Goal: Browse casually: Explore the website without a specific task or goal

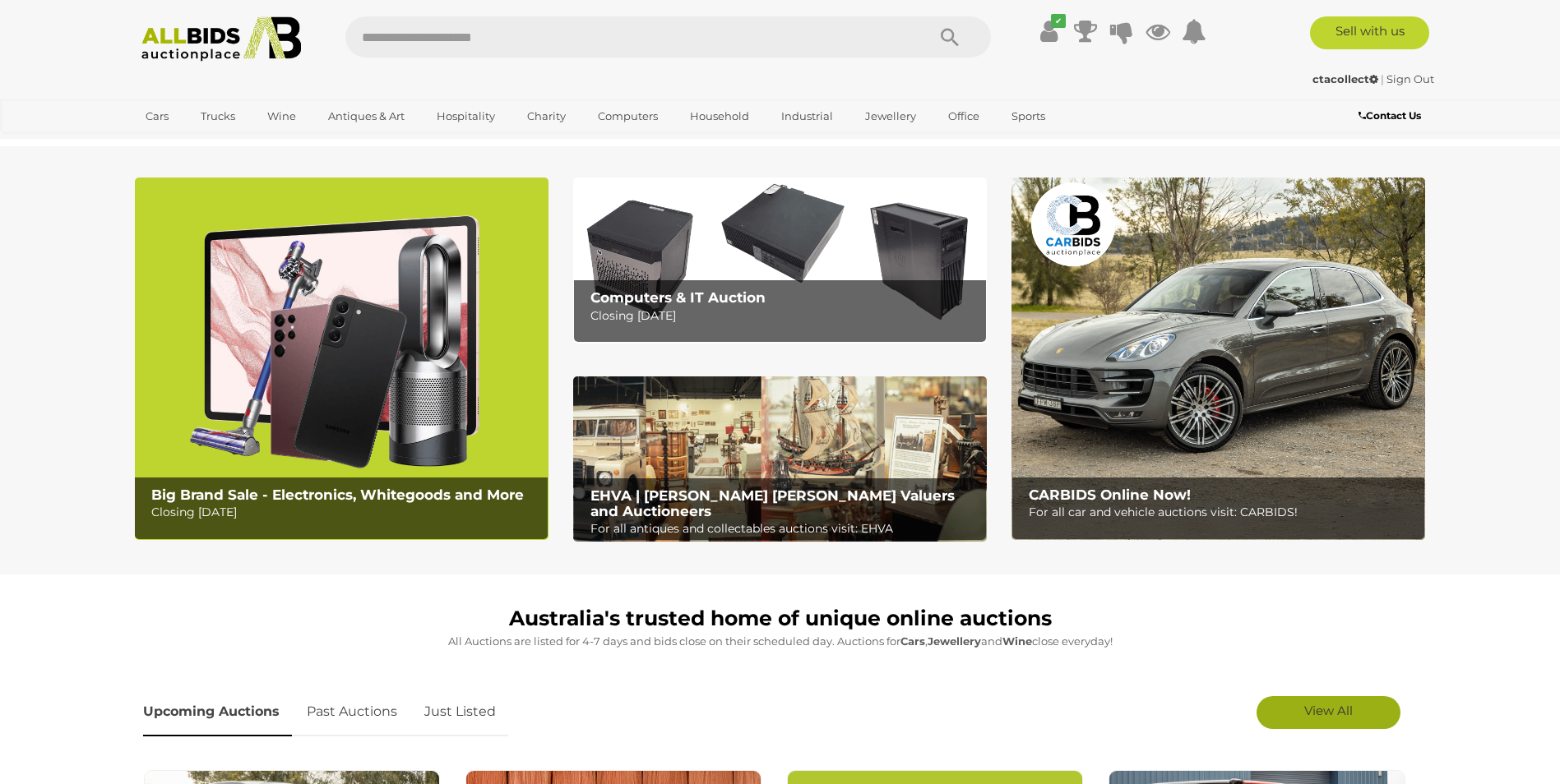
click at [1321, 710] on span "View All" at bounding box center [1328, 710] width 48 height 16
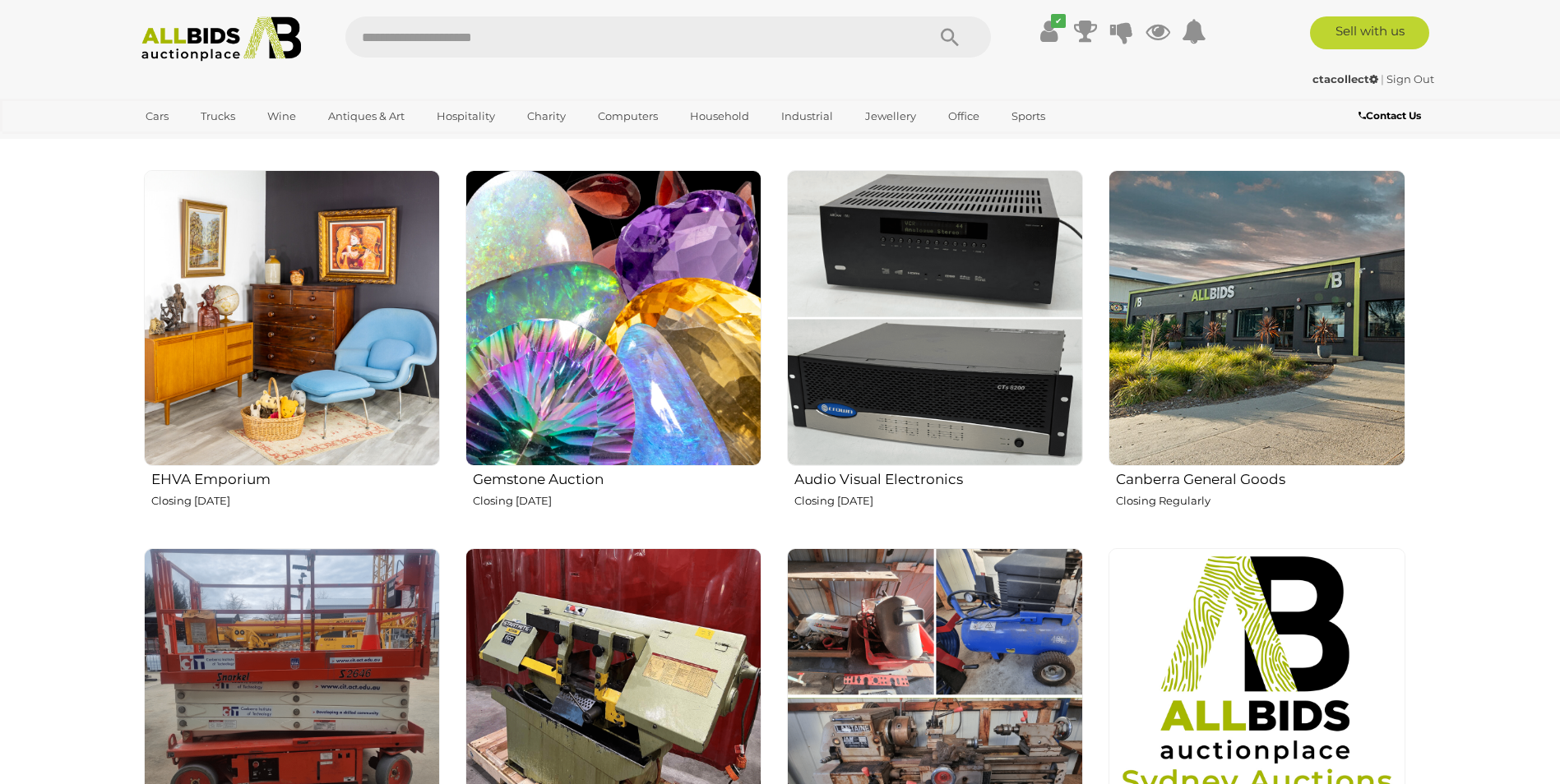
scroll to position [1890, 0]
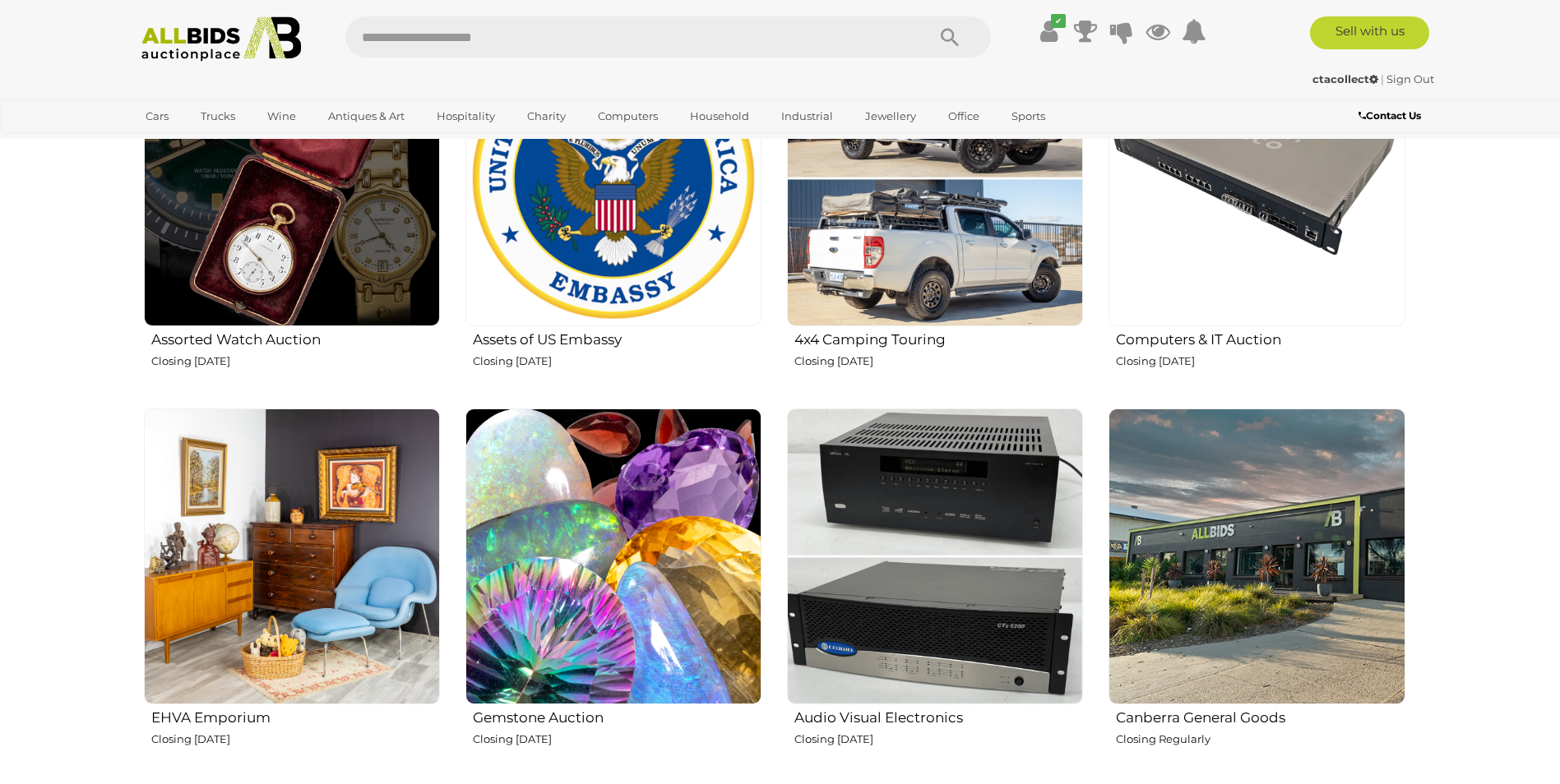
click at [929, 550] on img at bounding box center [934, 556] width 296 height 296
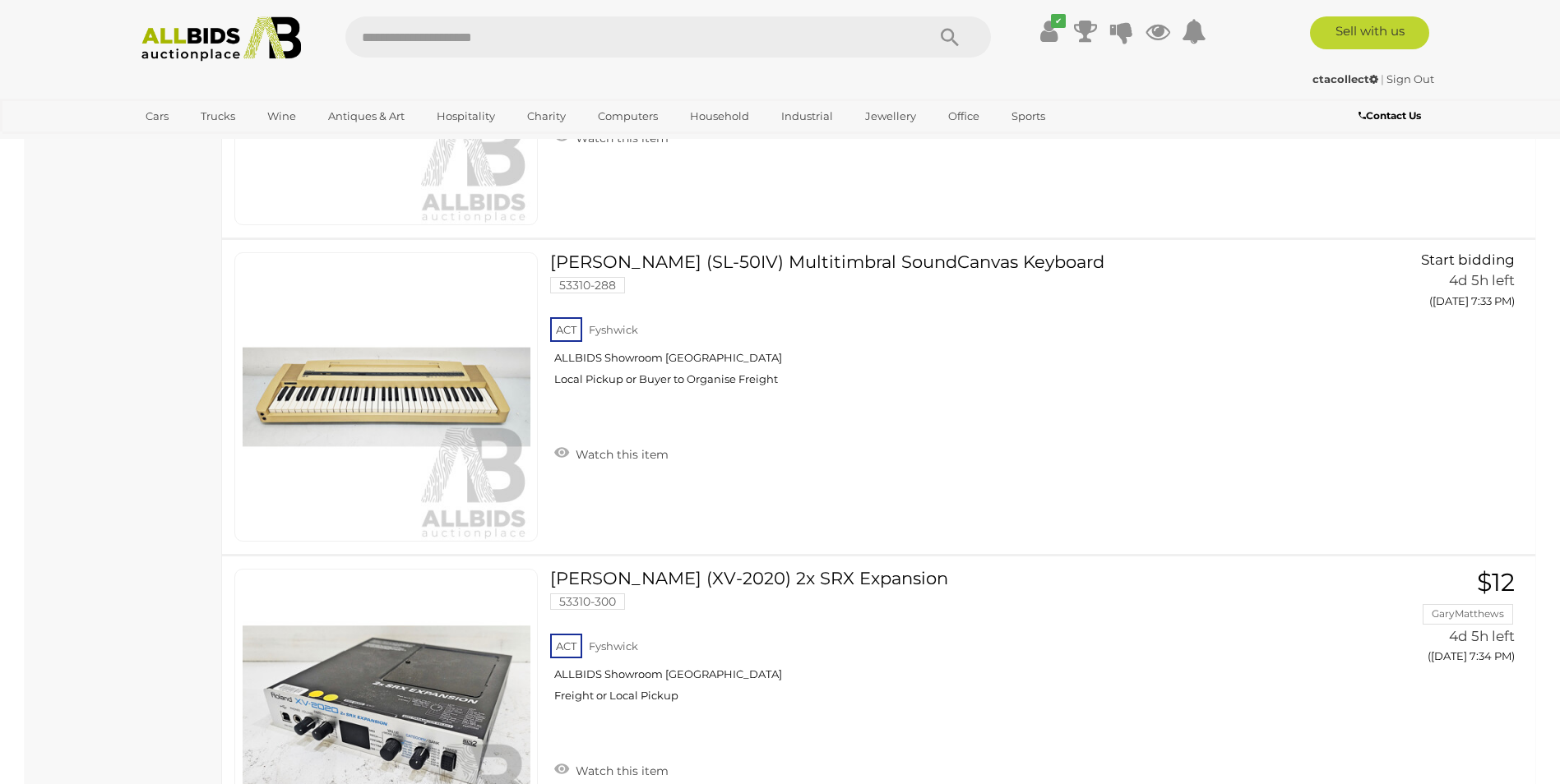
scroll to position [13647, 0]
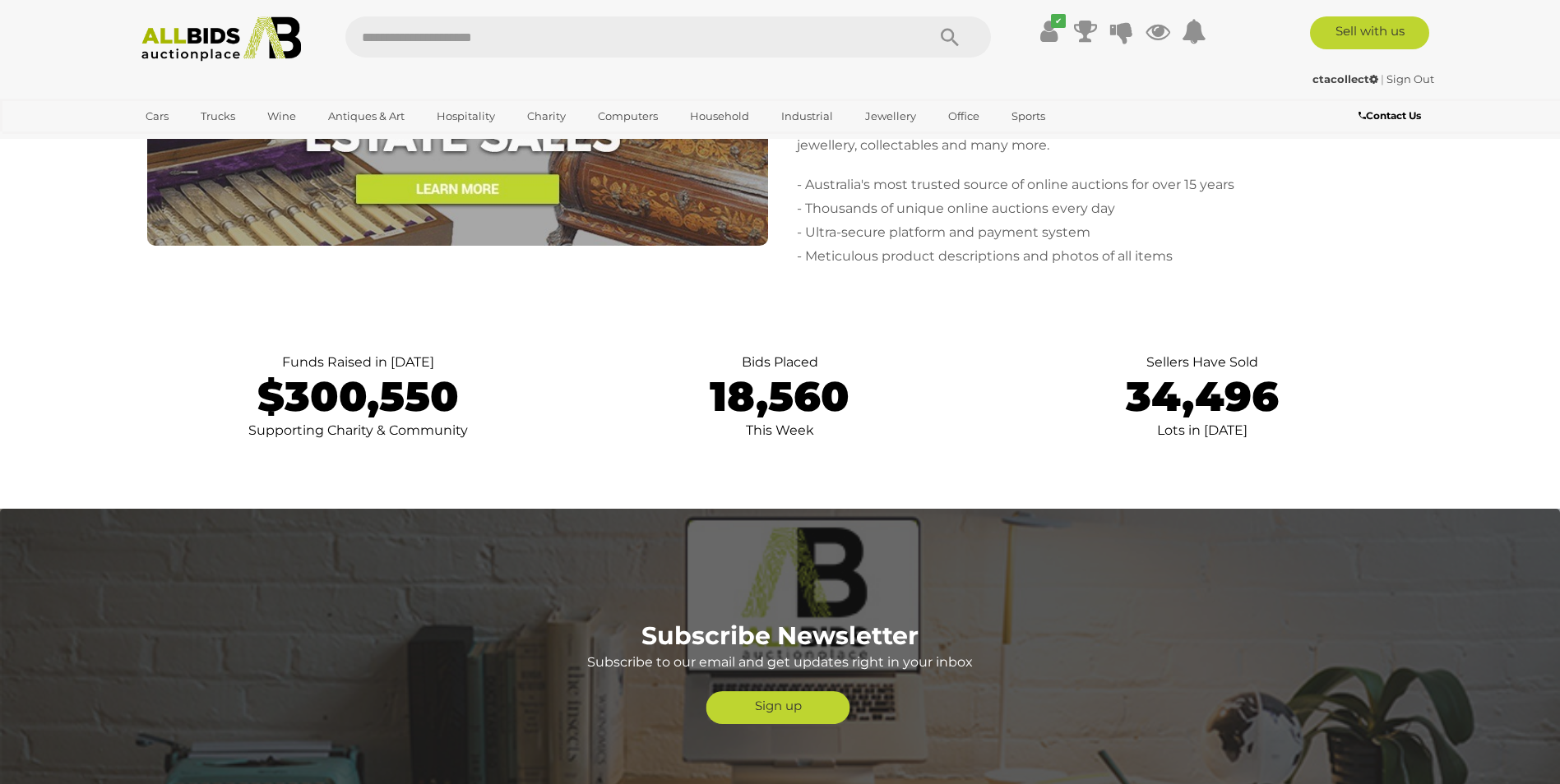
scroll to position [3699, 0]
